Goal: Navigation & Orientation: Find specific page/section

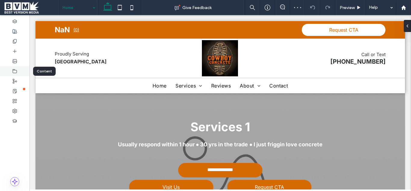
click at [13, 72] on use at bounding box center [15, 71] width 4 height 4
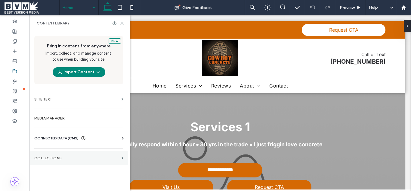
click at [97, 157] on label "Collections" at bounding box center [76, 158] width 85 height 4
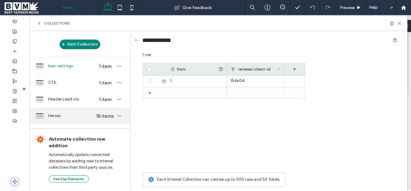
click at [64, 111] on div "Heroes 18 items" at bounding box center [80, 116] width 101 height 16
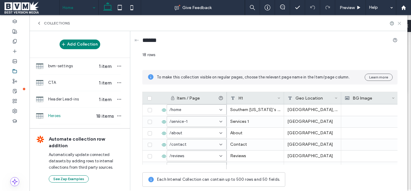
click at [401, 22] on icon at bounding box center [399, 23] width 5 height 5
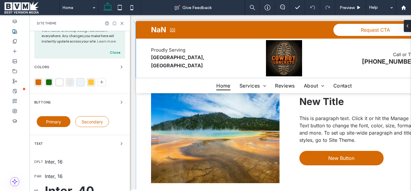
scroll to position [1397, 0]
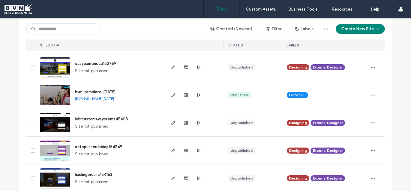
scroll to position [121, 0]
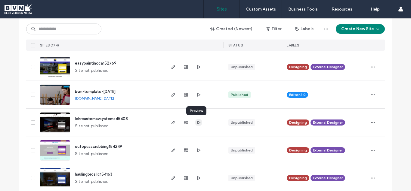
click at [196, 120] on icon "button" at bounding box center [198, 122] width 5 height 5
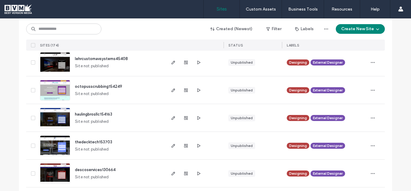
scroll to position [0, 0]
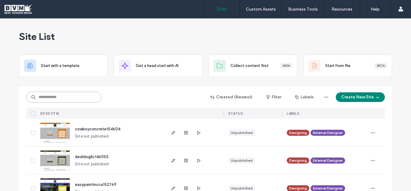
click at [60, 97] on input at bounding box center [63, 97] width 75 height 11
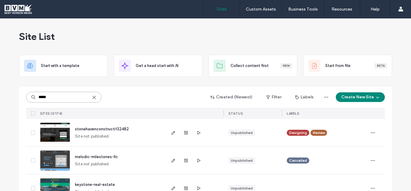
click at [73, 96] on input "*****" at bounding box center [63, 97] width 75 height 11
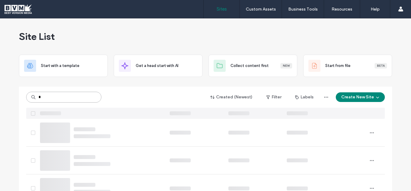
type input "*"
click at [129, 94] on div "Created (Newest) Filter Labels Create New Site" at bounding box center [205, 96] width 359 height 11
